Goal: Information Seeking & Learning: Learn about a topic

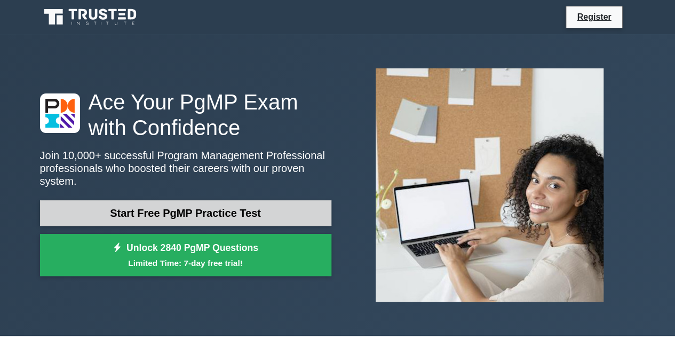
click at [305, 202] on link "Start Free PgMP Practice Test" at bounding box center [185, 213] width 291 height 26
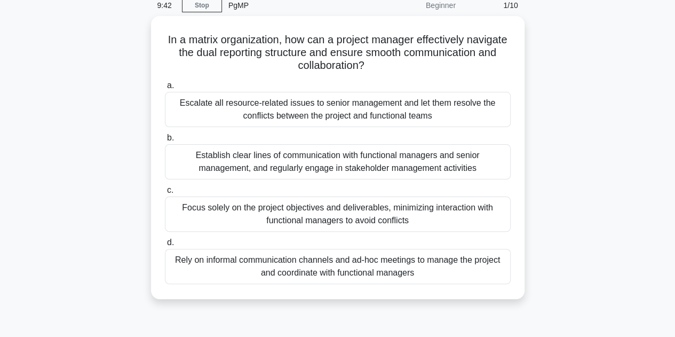
scroll to position [47, 0]
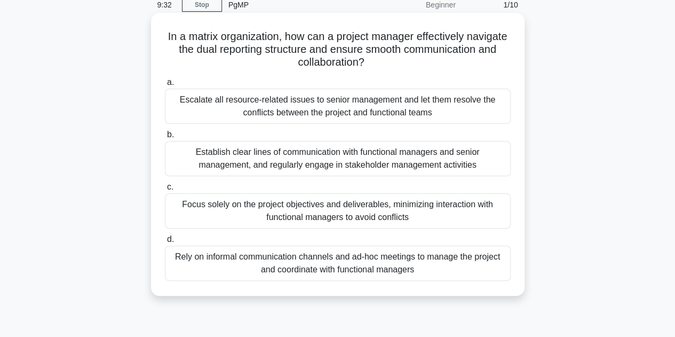
click at [305, 153] on div "Establish clear lines of communication with functional managers and senior mana…" at bounding box center [338, 158] width 346 height 35
click at [165, 138] on input "b. Establish clear lines of communication with functional managers and senior m…" at bounding box center [165, 134] width 0 height 7
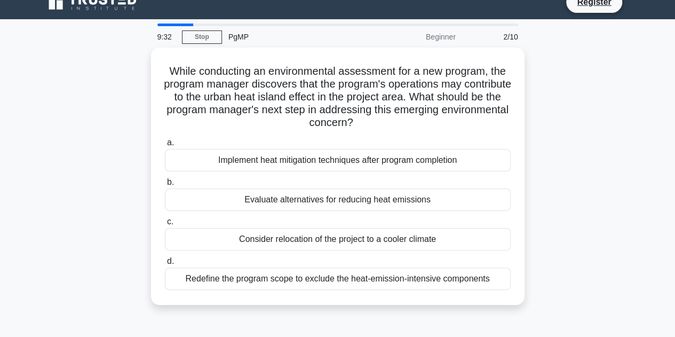
scroll to position [0, 0]
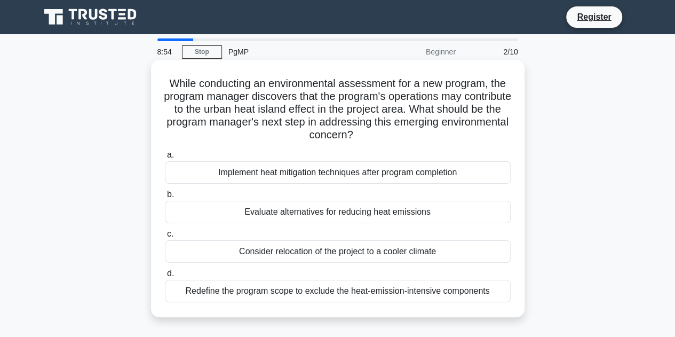
click at [355, 296] on div "Redefine the program scope to exclude the heat-emission-intensive components" at bounding box center [338, 291] width 346 height 22
click at [165, 277] on input "d. Redefine the program scope to exclude the heat-emission-intensive components" at bounding box center [165, 273] width 0 height 7
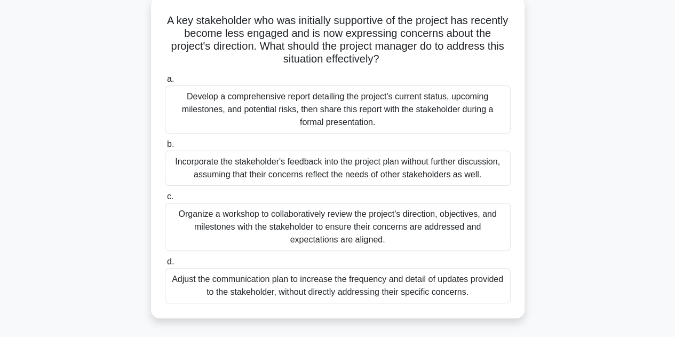
scroll to position [67, 0]
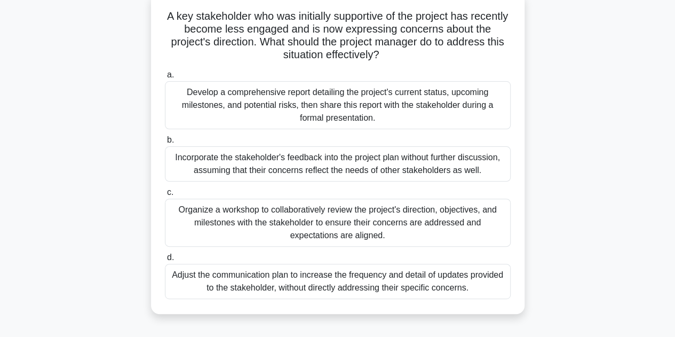
click at [404, 233] on div "Organize a workshop to collaboratively review the project's direction, objectiv…" at bounding box center [338, 223] width 346 height 48
click at [165, 196] on input "c. Organize a workshop to collaboratively review the project's direction, objec…" at bounding box center [165, 192] width 0 height 7
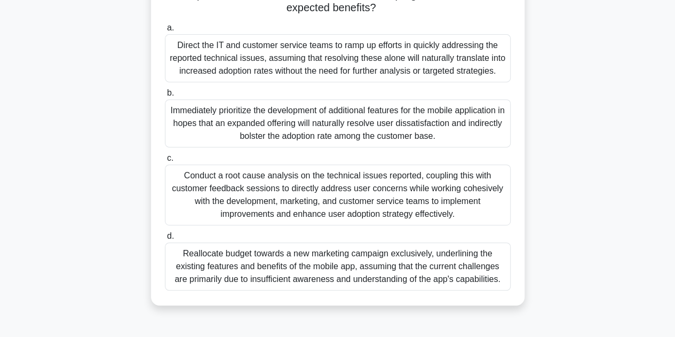
scroll to position [181, 0]
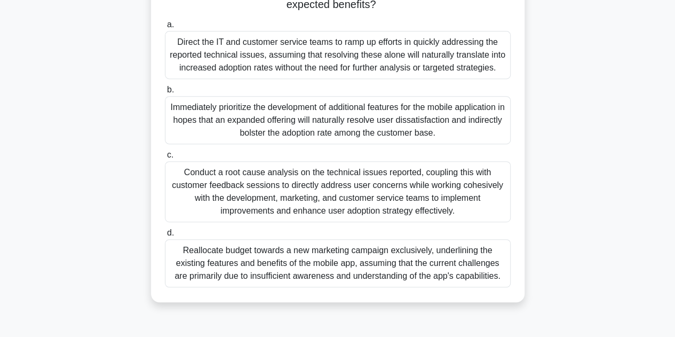
click at [248, 205] on div "Conduct a root cause analysis on the technical issues reported, coupling this w…" at bounding box center [338, 191] width 346 height 61
click at [165, 159] on input "c. Conduct a root cause analysis on the technical issues reported, coupling thi…" at bounding box center [165, 155] width 0 height 7
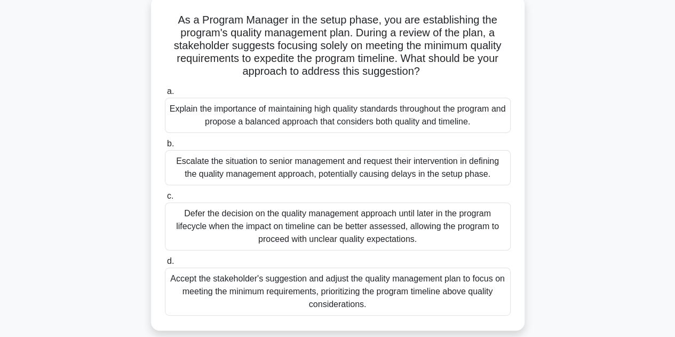
scroll to position [67, 0]
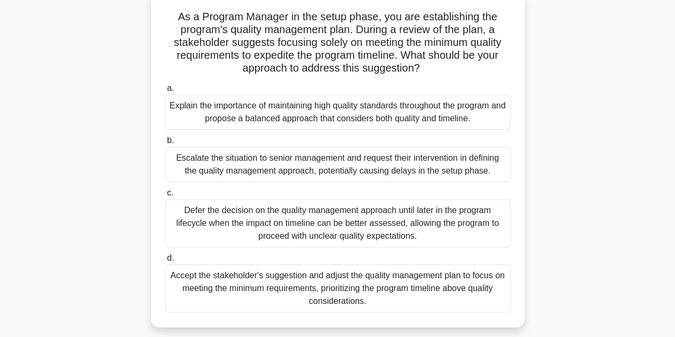
click at [327, 120] on div "Explain the importance of maintaining high quality standards throughout the pro…" at bounding box center [338, 111] width 346 height 35
click at [165, 92] on input "a. Explain the importance of maintaining high quality standards throughout the …" at bounding box center [165, 88] width 0 height 7
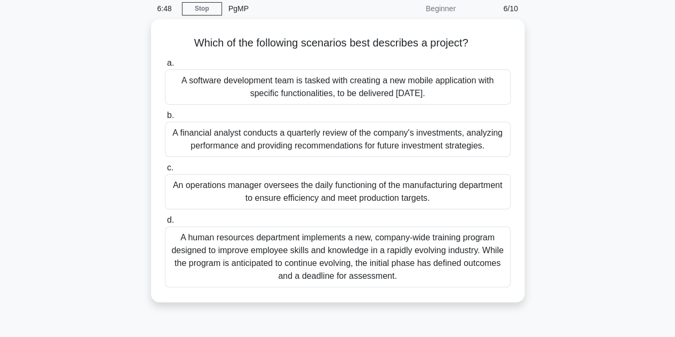
scroll to position [45, 0]
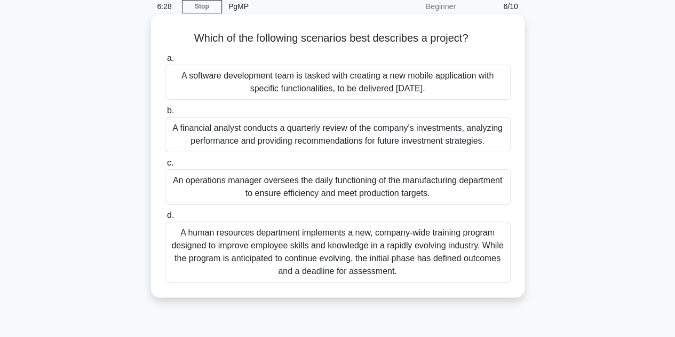
click at [436, 73] on div "A software development team is tasked with creating a new mobile application wi…" at bounding box center [338, 82] width 346 height 35
click at [165, 62] on input "a. A software development team is tasked with creating a new mobile application…" at bounding box center [165, 58] width 0 height 7
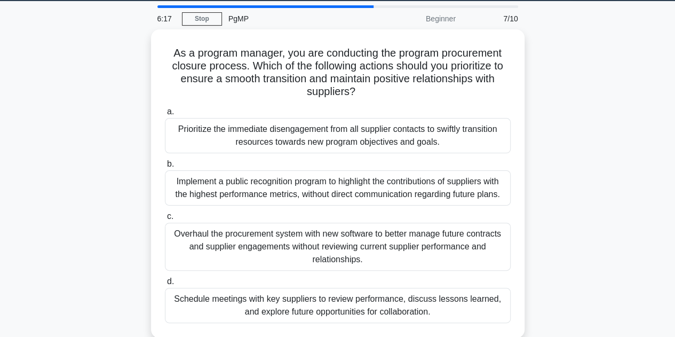
scroll to position [34, 0]
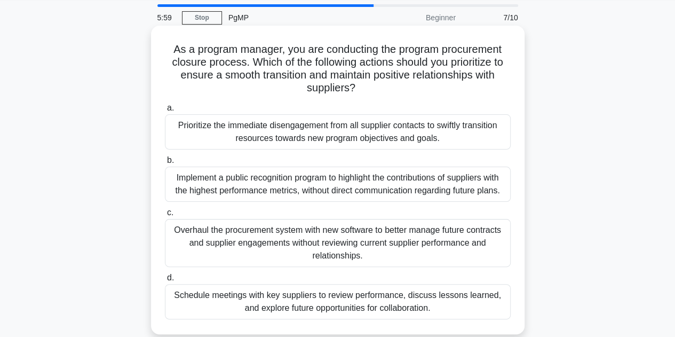
click at [368, 307] on div "Schedule meetings with key suppliers to review performance, discuss lessons lea…" at bounding box center [338, 301] width 346 height 35
click at [165, 281] on input "d. Schedule meetings with key suppliers to review performance, discuss lessons …" at bounding box center [165, 277] width 0 height 7
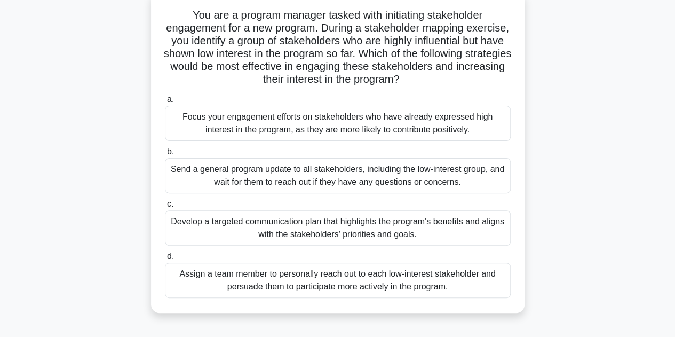
scroll to position [72, 0]
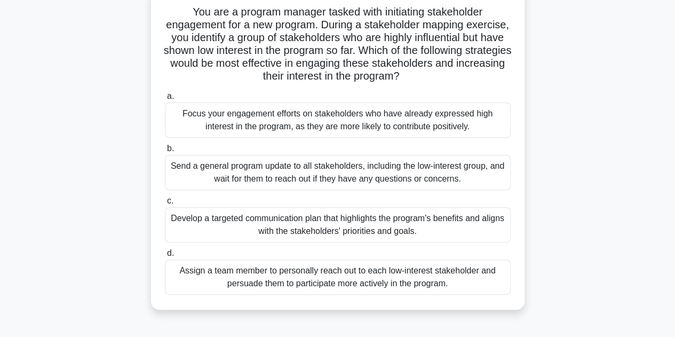
click at [408, 220] on div "Develop a targeted communication plan that highlights the program's benefits an…" at bounding box center [338, 224] width 346 height 35
click at [165, 204] on input "c. Develop a targeted communication plan that highlights the program's benefits…" at bounding box center [165, 200] width 0 height 7
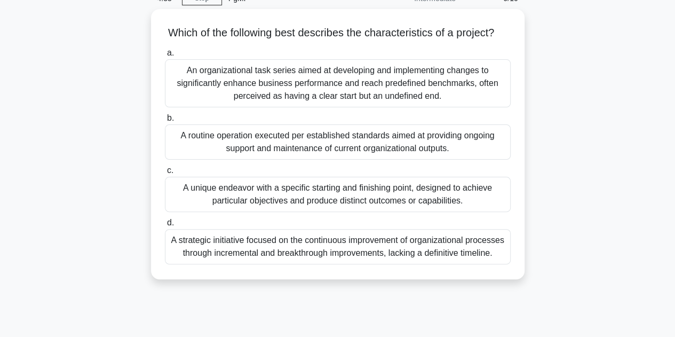
scroll to position [54, 0]
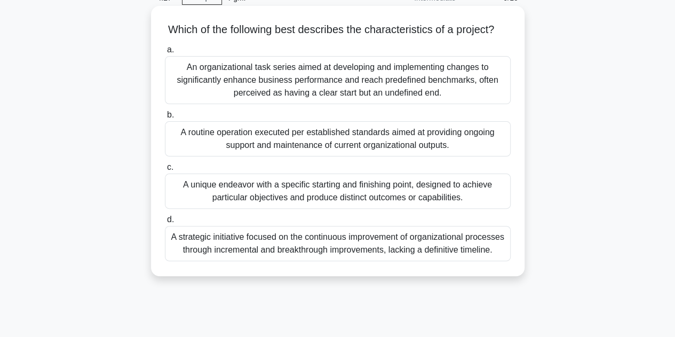
click at [319, 204] on div "A unique endeavor with a specific starting and finishing point, designed to ach…" at bounding box center [338, 190] width 346 height 35
click at [165, 171] on input "c. A unique endeavor with a specific starting and finishing point, designed to …" at bounding box center [165, 167] width 0 height 7
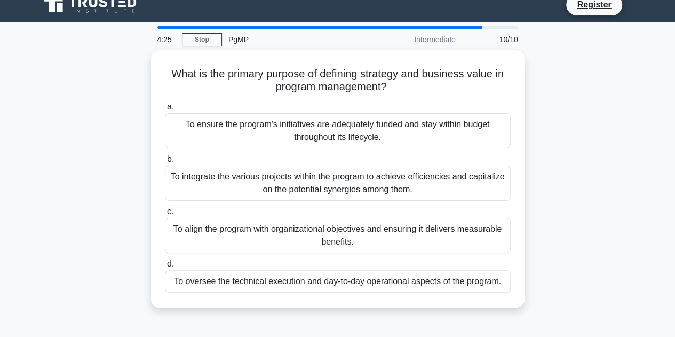
scroll to position [13, 0]
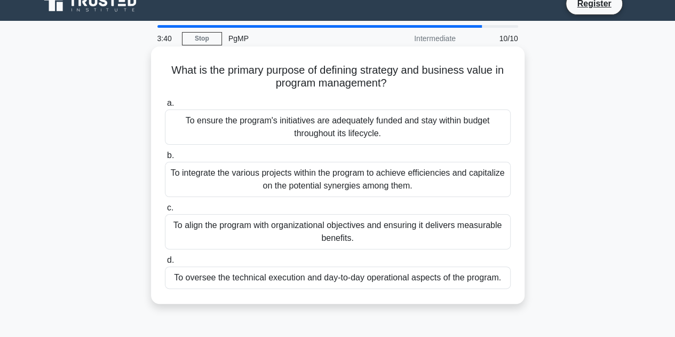
click at [379, 230] on div "To align the program with organizational objectives and ensuring it delivers me…" at bounding box center [338, 231] width 346 height 35
click at [165, 211] on input "c. To align the program with organizational objectives and ensuring it delivers…" at bounding box center [165, 207] width 0 height 7
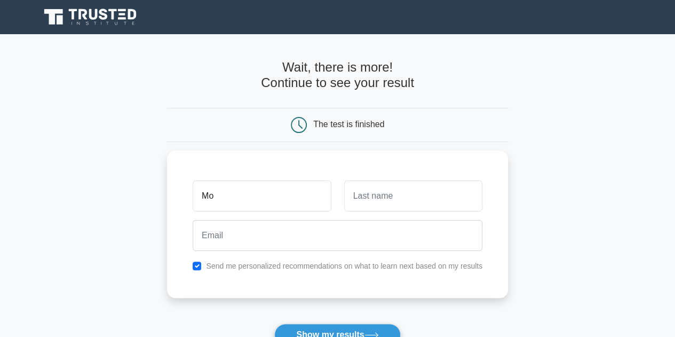
type input "Mo"
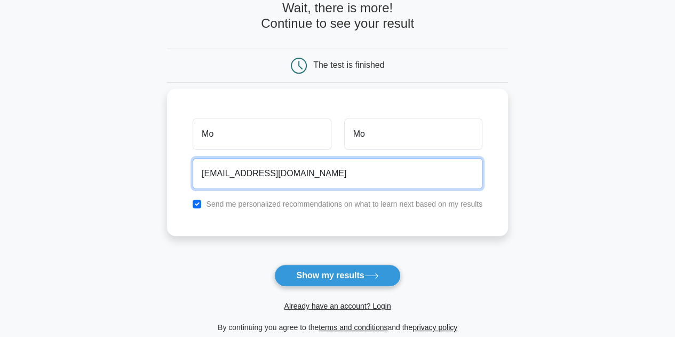
scroll to position [64, 0]
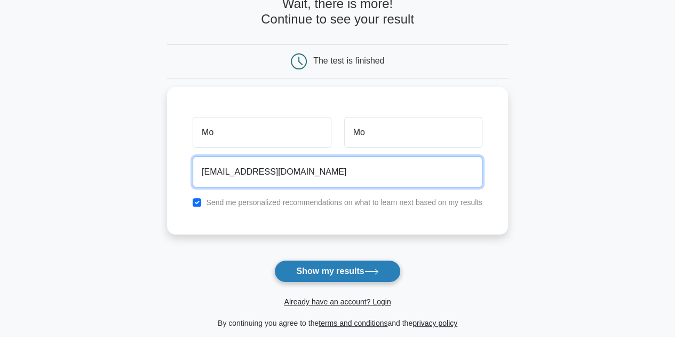
type input "lordaaragon1@gmail.com"
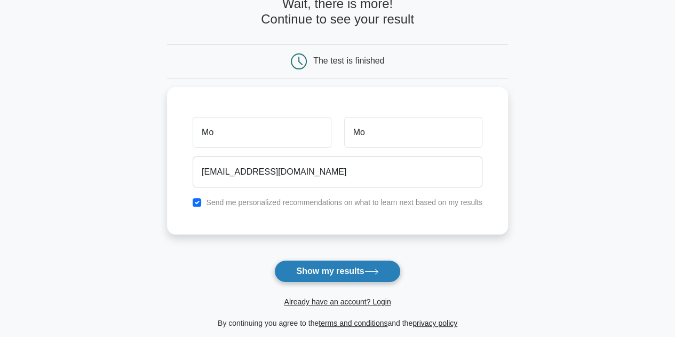
click at [362, 268] on button "Show my results" at bounding box center [337, 271] width 126 height 22
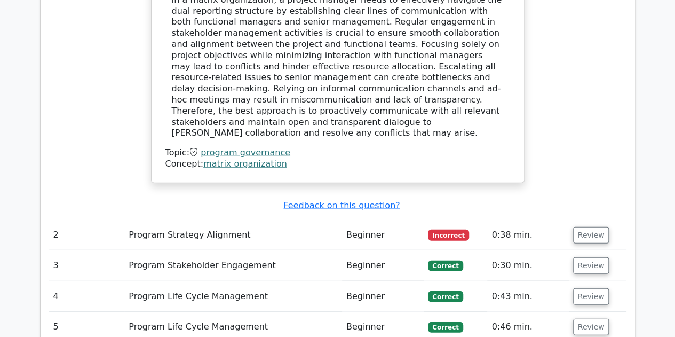
scroll to position [1232, 0]
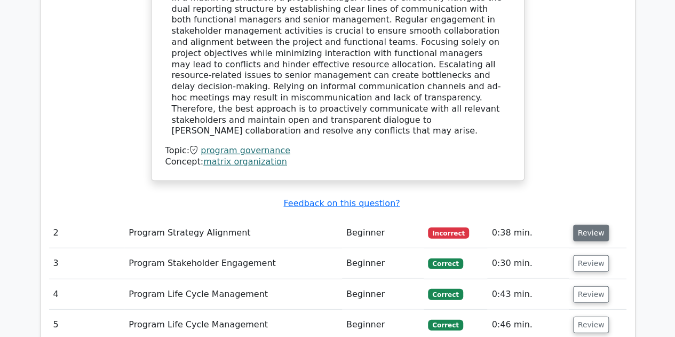
click at [595, 225] on button "Review" at bounding box center [591, 233] width 36 height 17
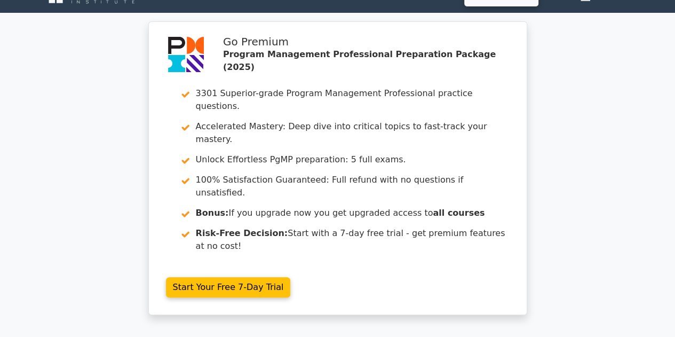
scroll to position [0, 0]
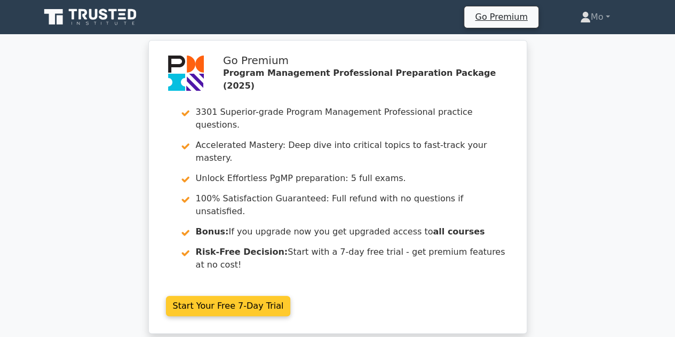
click at [219, 296] on link "Start Your Free 7-Day Trial" at bounding box center [228, 306] width 125 height 20
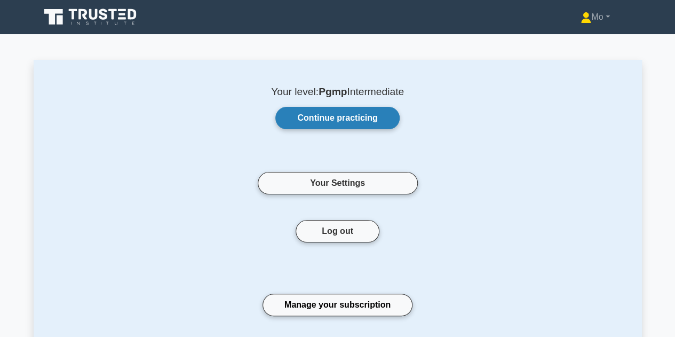
click at [386, 114] on link "Continue practicing" at bounding box center [337, 118] width 124 height 22
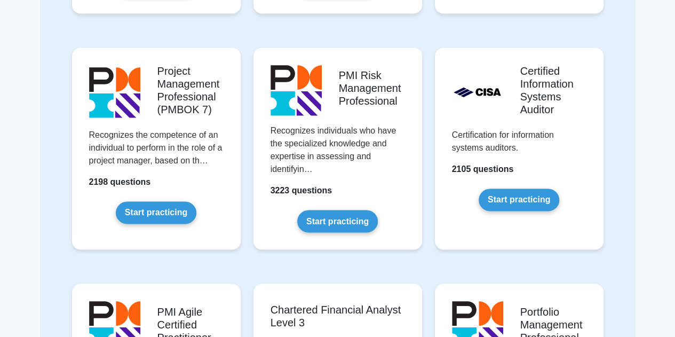
scroll to position [791, 0]
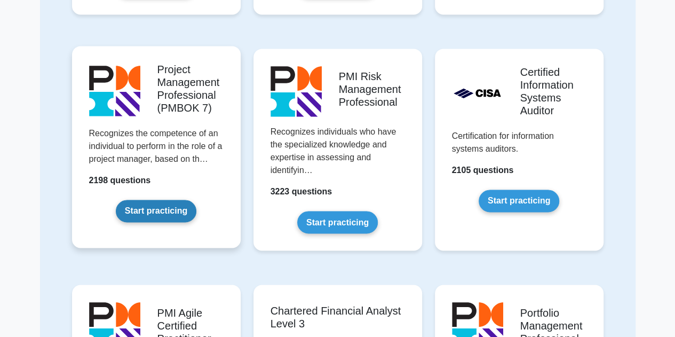
click at [152, 206] on link "Start practicing" at bounding box center [156, 211] width 81 height 22
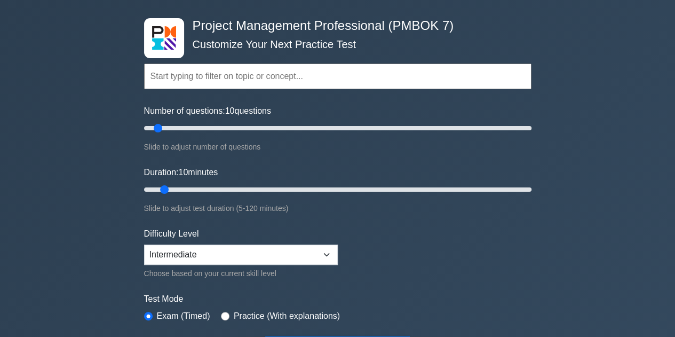
scroll to position [39, 0]
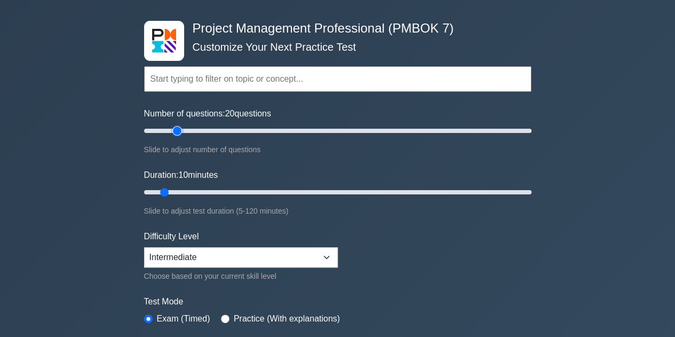
drag, startPoint x: 159, startPoint y: 131, endPoint x: 181, endPoint y: 138, distance: 24.0
click at [181, 137] on input "Number of questions: 20 questions" at bounding box center [337, 130] width 387 height 13
click at [165, 188] on input "Duration: 10 minutes" at bounding box center [337, 192] width 387 height 13
drag, startPoint x: 176, startPoint y: 133, endPoint x: 217, endPoint y: 131, distance: 41.1
type input "40"
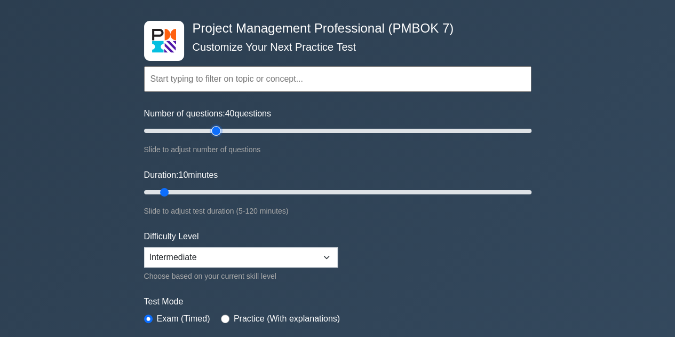
click at [217, 131] on input "Number of questions: 40 questions" at bounding box center [337, 130] width 387 height 13
drag, startPoint x: 163, startPoint y: 191, endPoint x: 306, endPoint y: 187, distance: 143.1
type input "55"
click at [306, 187] on input "Duration: 55 minutes" at bounding box center [337, 192] width 387 height 13
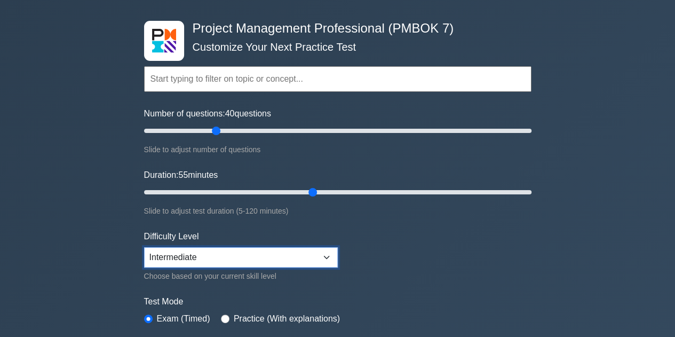
click at [334, 250] on select "Beginner Intermediate Expert" at bounding box center [241, 257] width 194 height 20
click at [40, 200] on div "Project Management Professional (PMBOK 7) Customize Your Next Practice Test Top…" at bounding box center [337, 192] width 675 height 394
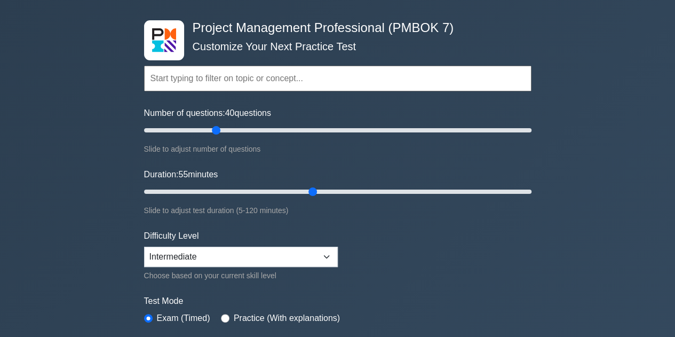
scroll to position [43, 0]
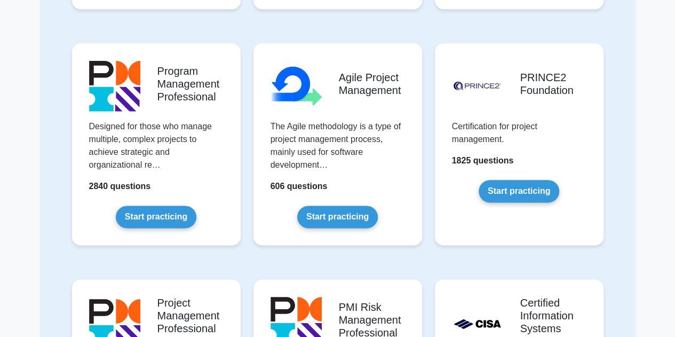
scroll to position [560, 0]
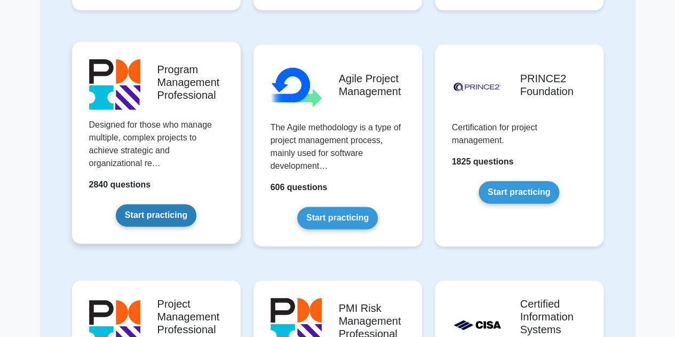
click at [164, 215] on link "Start practicing" at bounding box center [156, 215] width 81 height 22
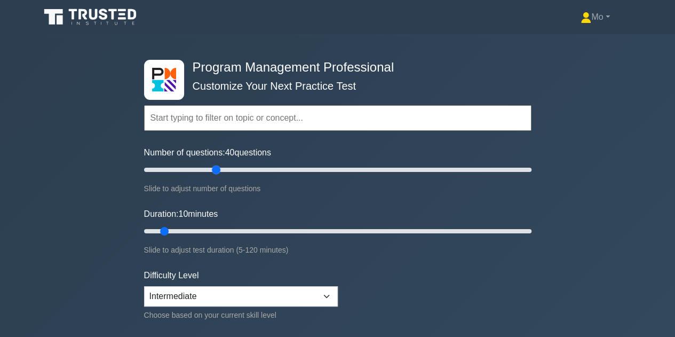
drag, startPoint x: 160, startPoint y: 171, endPoint x: 212, endPoint y: 189, distance: 55.4
type input "40"
click at [212, 176] on input "Number of questions: 40 questions" at bounding box center [337, 169] width 387 height 13
drag, startPoint x: 165, startPoint y: 230, endPoint x: 305, endPoint y: 230, distance: 139.8
type input "55"
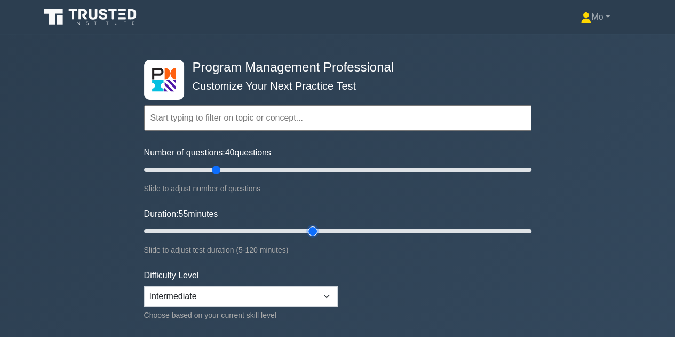
click at [305, 230] on input "Duration: 55 minutes" at bounding box center [337, 231] width 387 height 13
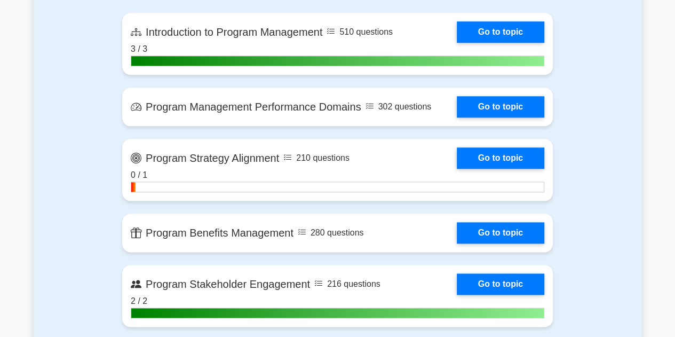
scroll to position [508, 0]
